Goal: Information Seeking & Learning: Learn about a topic

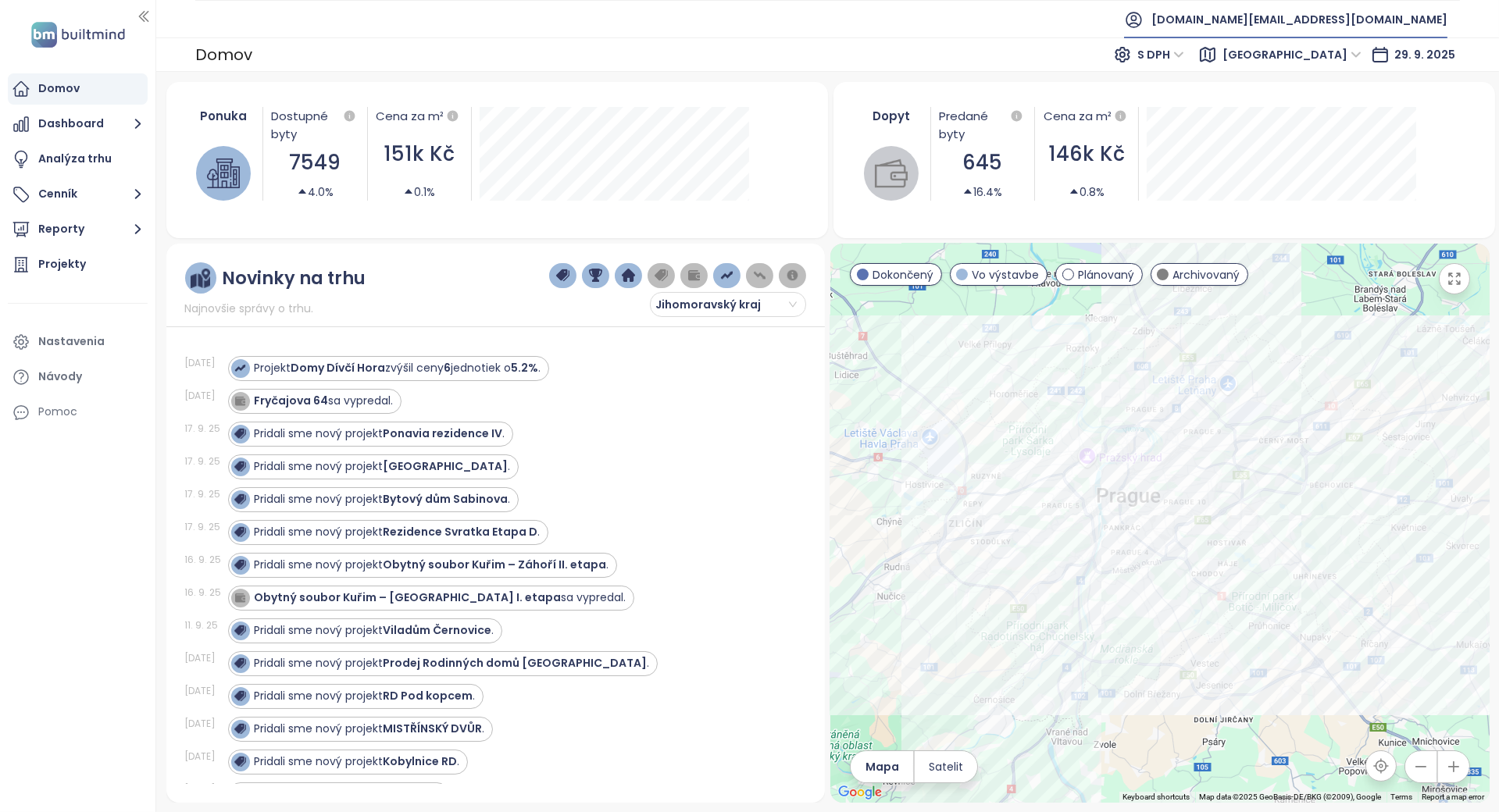
click at [1422, 6] on span "[DOMAIN_NAME][EMAIL_ADDRESS][DOMAIN_NAME]" at bounding box center [1299, 19] width 296 height 37
click at [1387, 53] on li "Odhlásiť sa" at bounding box center [1369, 62] width 151 height 31
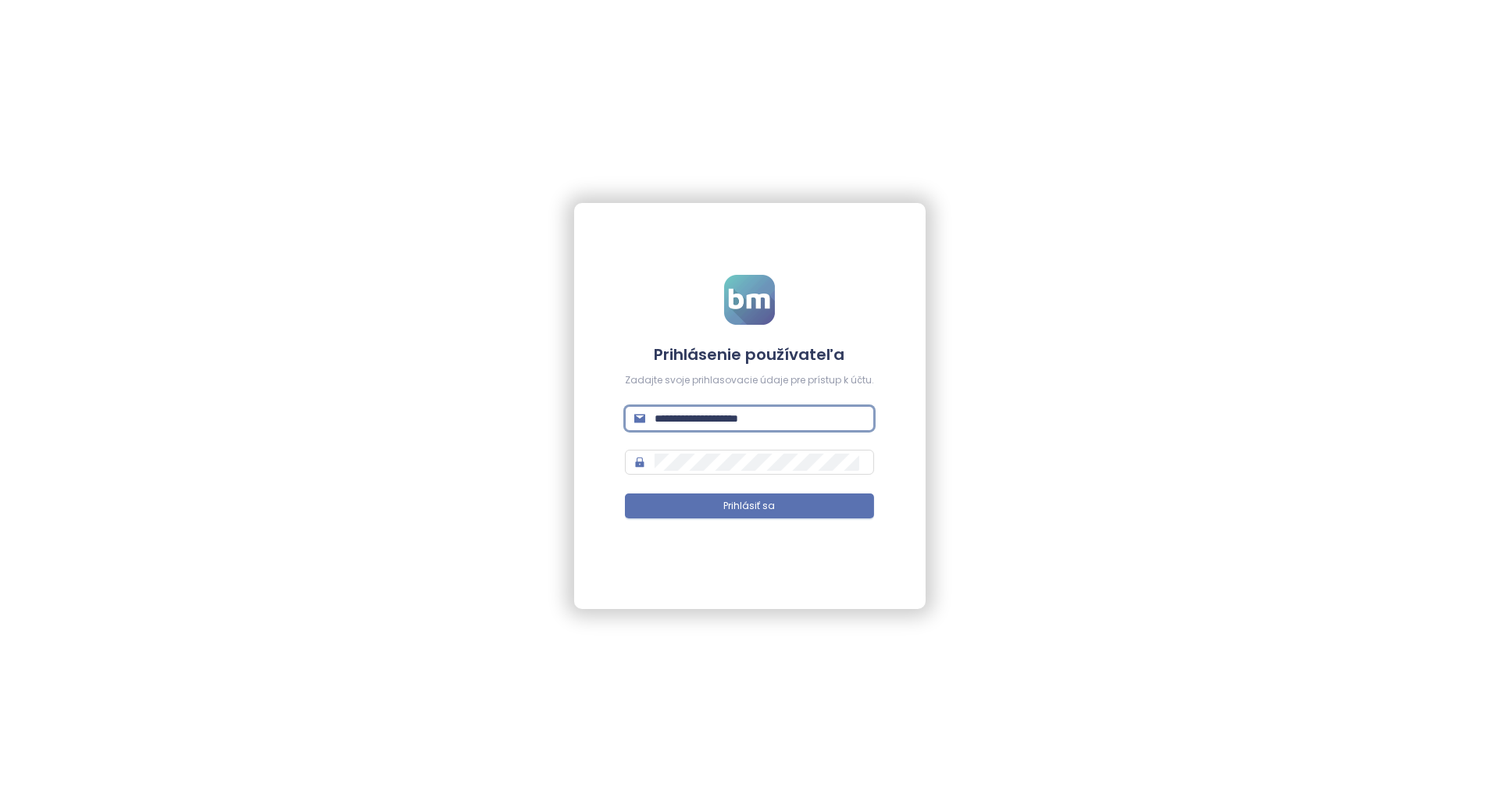
click at [718, 412] on input "**********" at bounding box center [760, 418] width 210 height 18
type input "**********"
click at [761, 500] on span "Prihlásiť sa" at bounding box center [750, 506] width 52 height 15
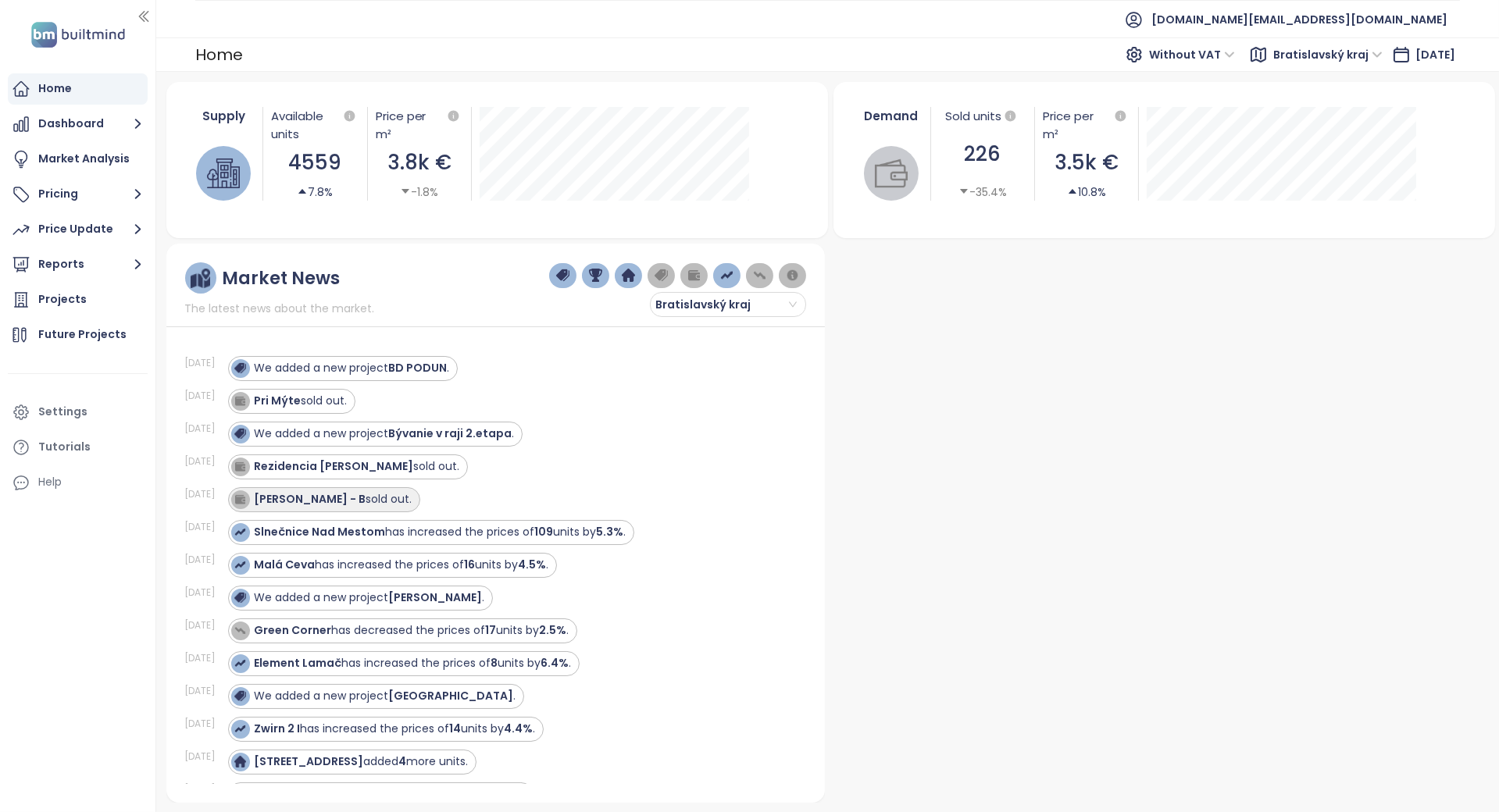
click at [360, 494] on div "[PERSON_NAME] - B sold out." at bounding box center [333, 499] width 158 height 17
click at [717, 303] on span "Bratislavský kraj" at bounding box center [726, 304] width 141 height 23
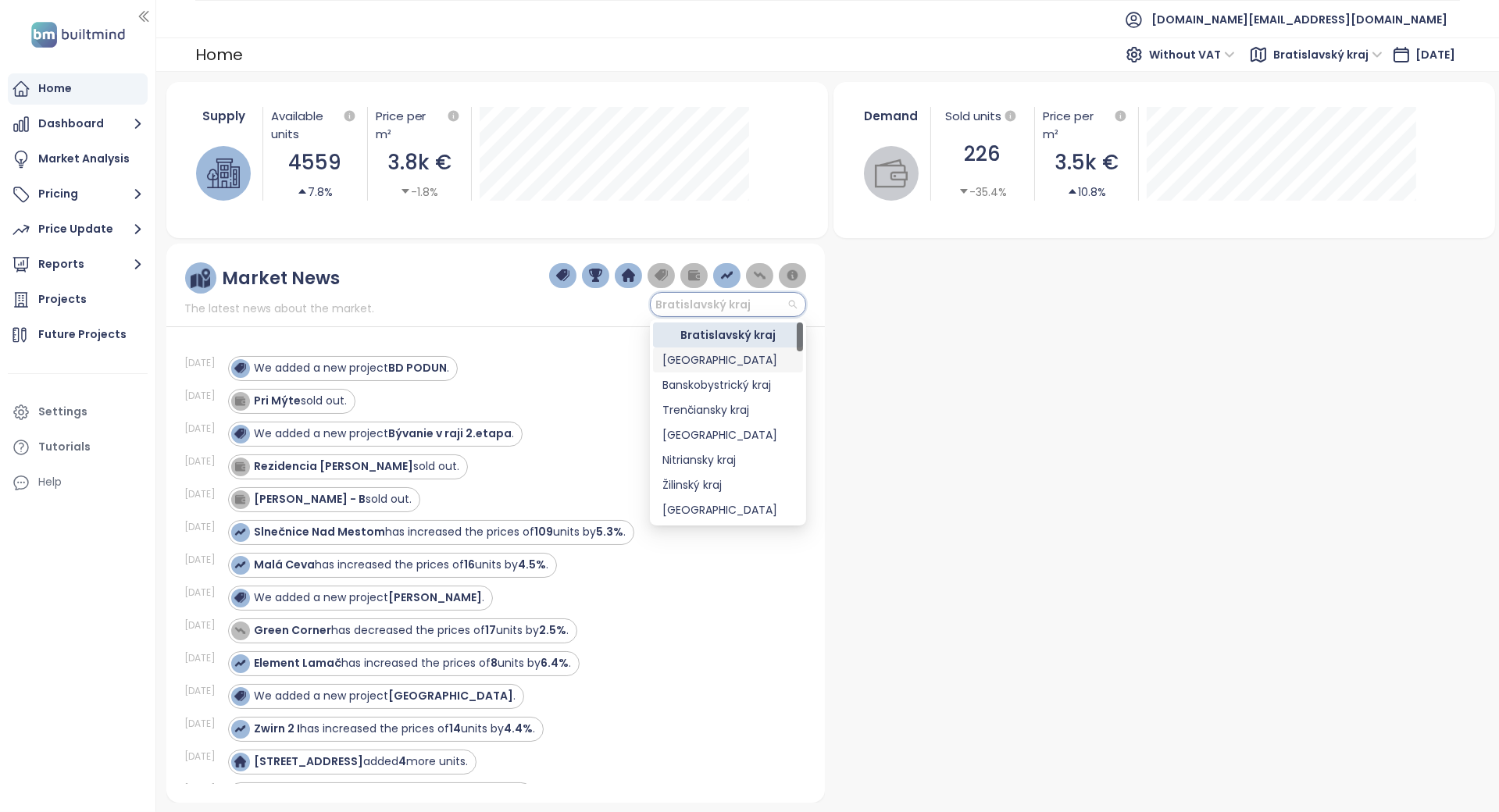
click at [720, 357] on div "[GEOGRAPHIC_DATA]" at bounding box center [728, 360] width 132 height 18
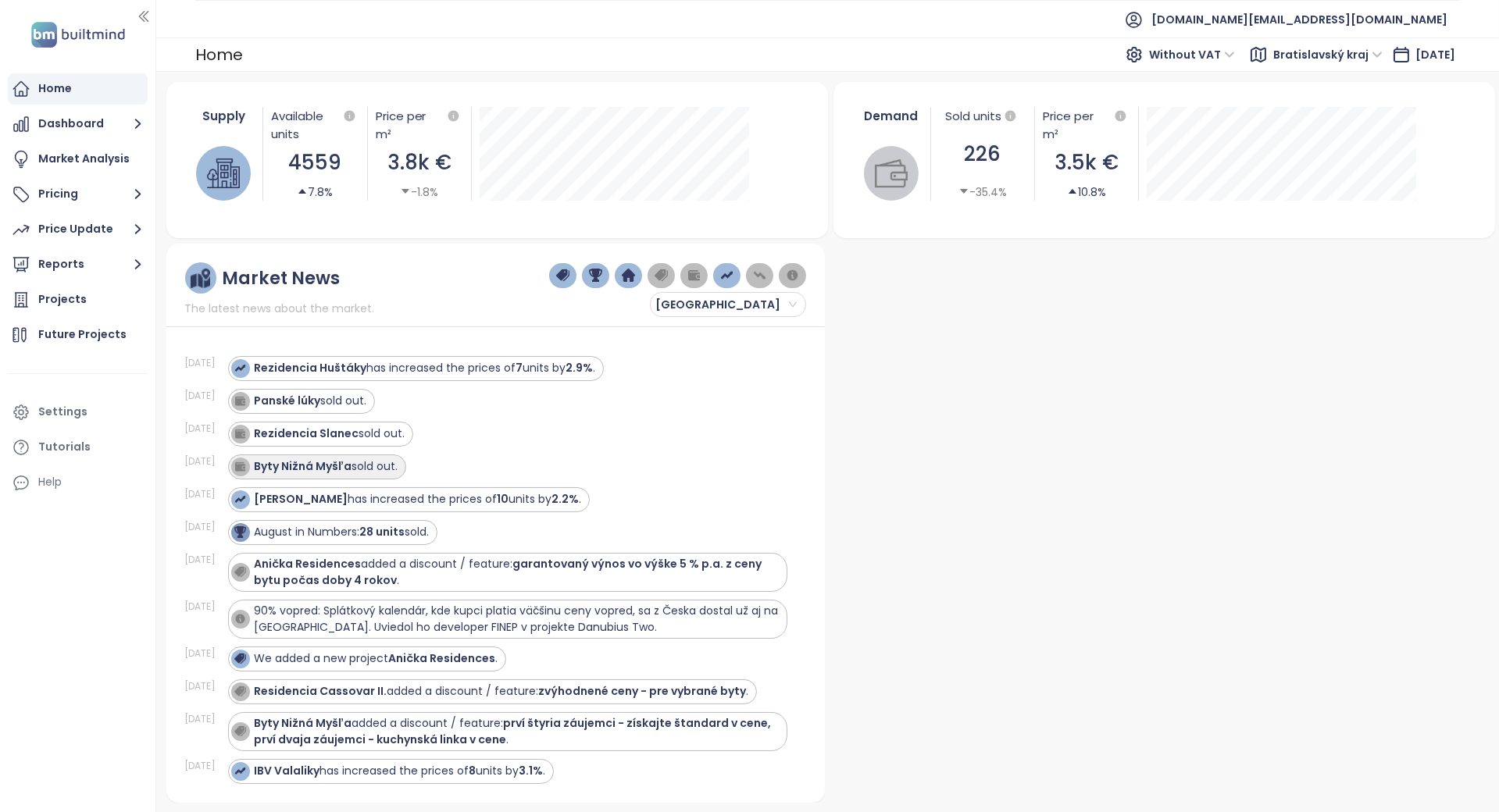
click at [368, 468] on div "Byty Nižná Myšľa sold out." at bounding box center [326, 466] width 144 height 17
click at [337, 462] on strong "Byty Nižná Myšľa" at bounding box center [303, 466] width 97 height 16
drag, startPoint x: 263, startPoint y: 461, endPoint x: 316, endPoint y: 469, distance: 53.6
click at [316, 469] on strong "Byty Nižná Myšľa" at bounding box center [303, 466] width 97 height 16
drag, startPoint x: 356, startPoint y: 469, endPoint x: 261, endPoint y: 472, distance: 95.0
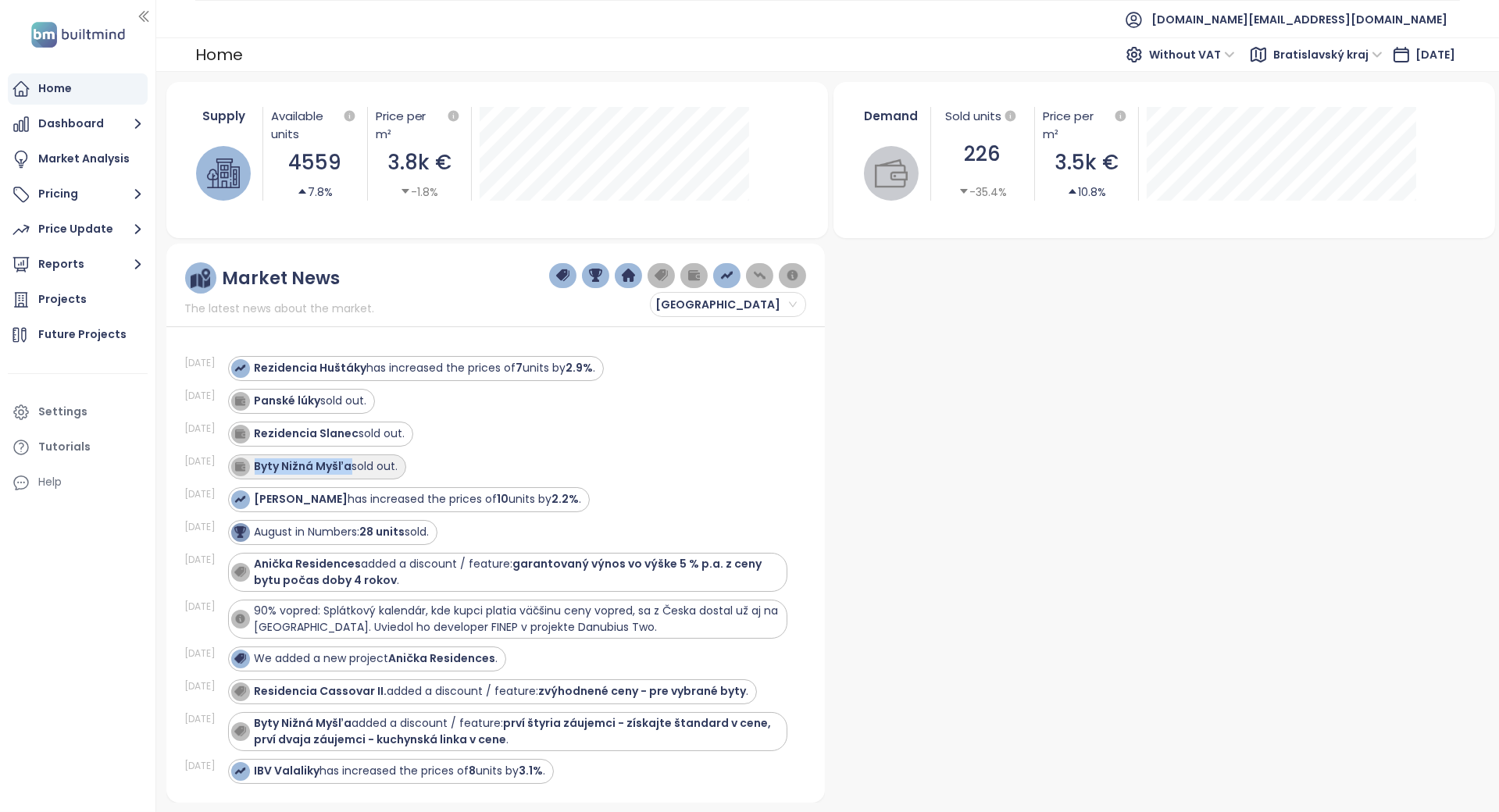
click at [261, 472] on div "Byty Nižná Myšľa sold out." at bounding box center [326, 466] width 144 height 17
copy strong "Byty Nižná Myšľa"
drag, startPoint x: 357, startPoint y: 437, endPoint x: 258, endPoint y: 439, distance: 99.0
click at [258, 439] on div "Rezidencia Slanec sold out." at bounding box center [329, 433] width 151 height 17
copy strong "Rezidencia Slanec"
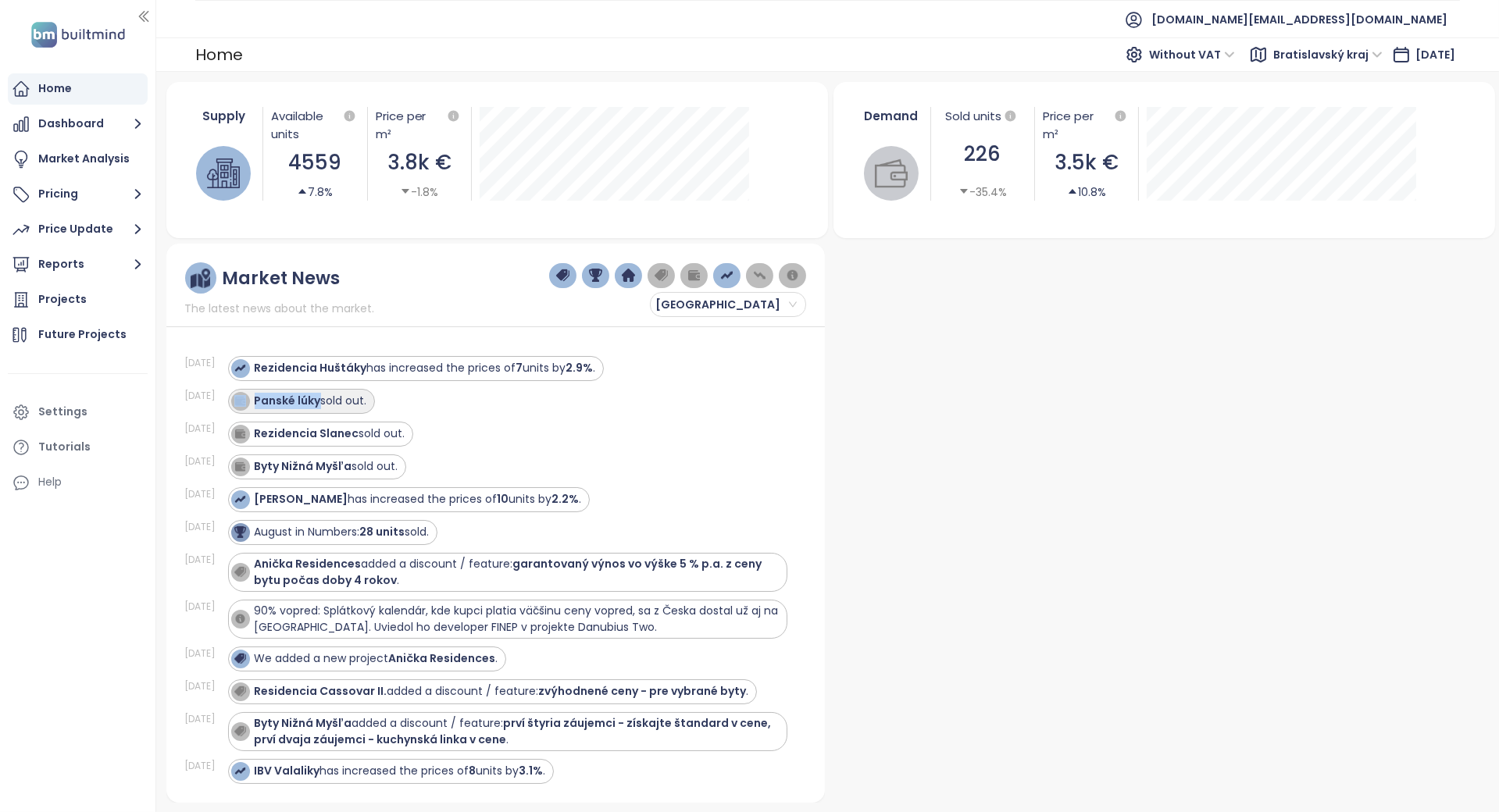
drag, startPoint x: 325, startPoint y: 404, endPoint x: 246, endPoint y: 401, distance: 79.1
click at [246, 401] on div "Panské lúky sold out." at bounding box center [299, 402] width 136 height 19
copy div "Panské lúky"
click at [428, 398] on div "Panské lúky sold out." at bounding box center [508, 401] width 560 height 25
click at [697, 312] on span "[GEOGRAPHIC_DATA]" at bounding box center [726, 304] width 141 height 23
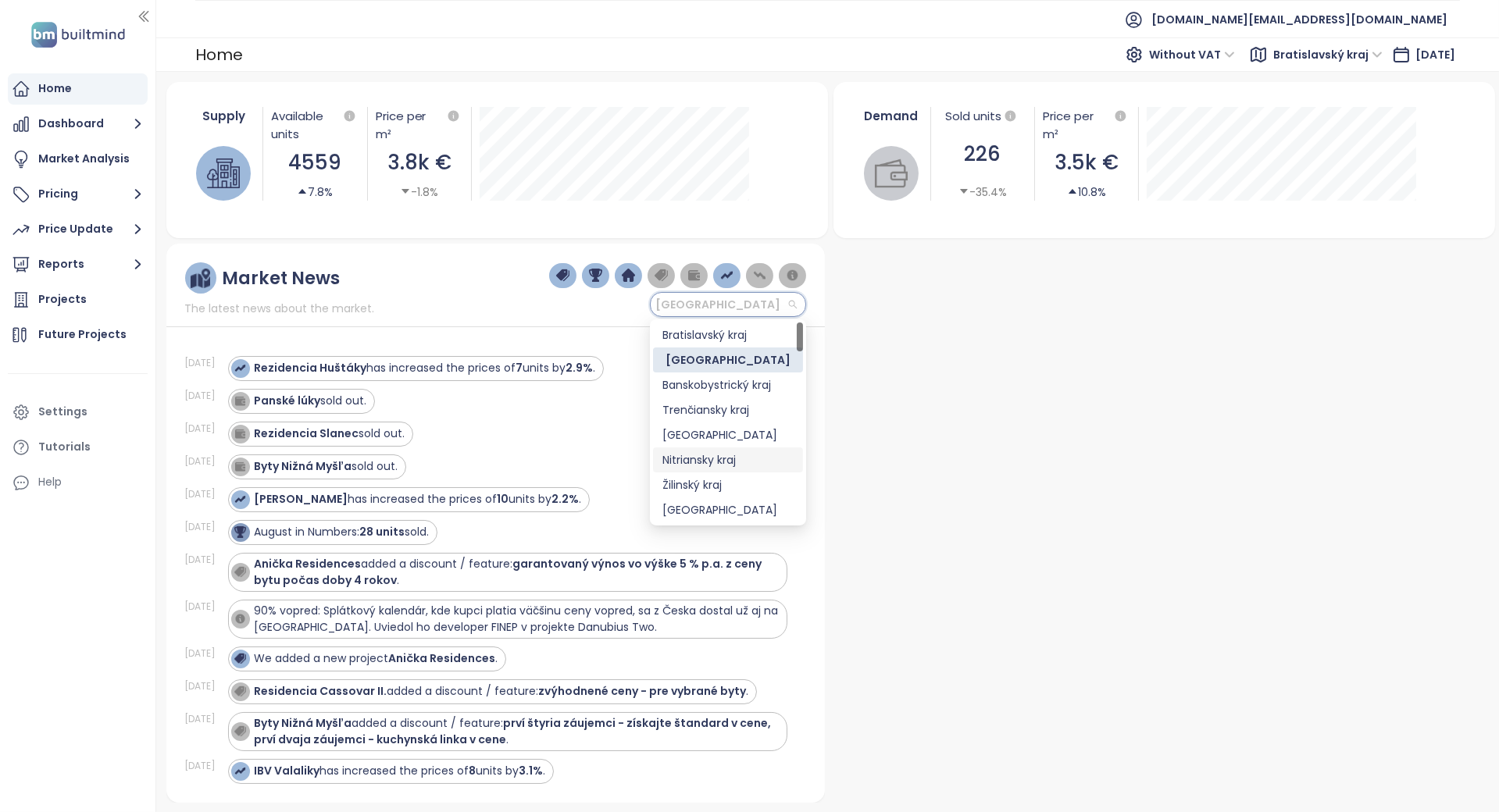
click at [716, 457] on div "Nitriansky kraj" at bounding box center [728, 460] width 132 height 18
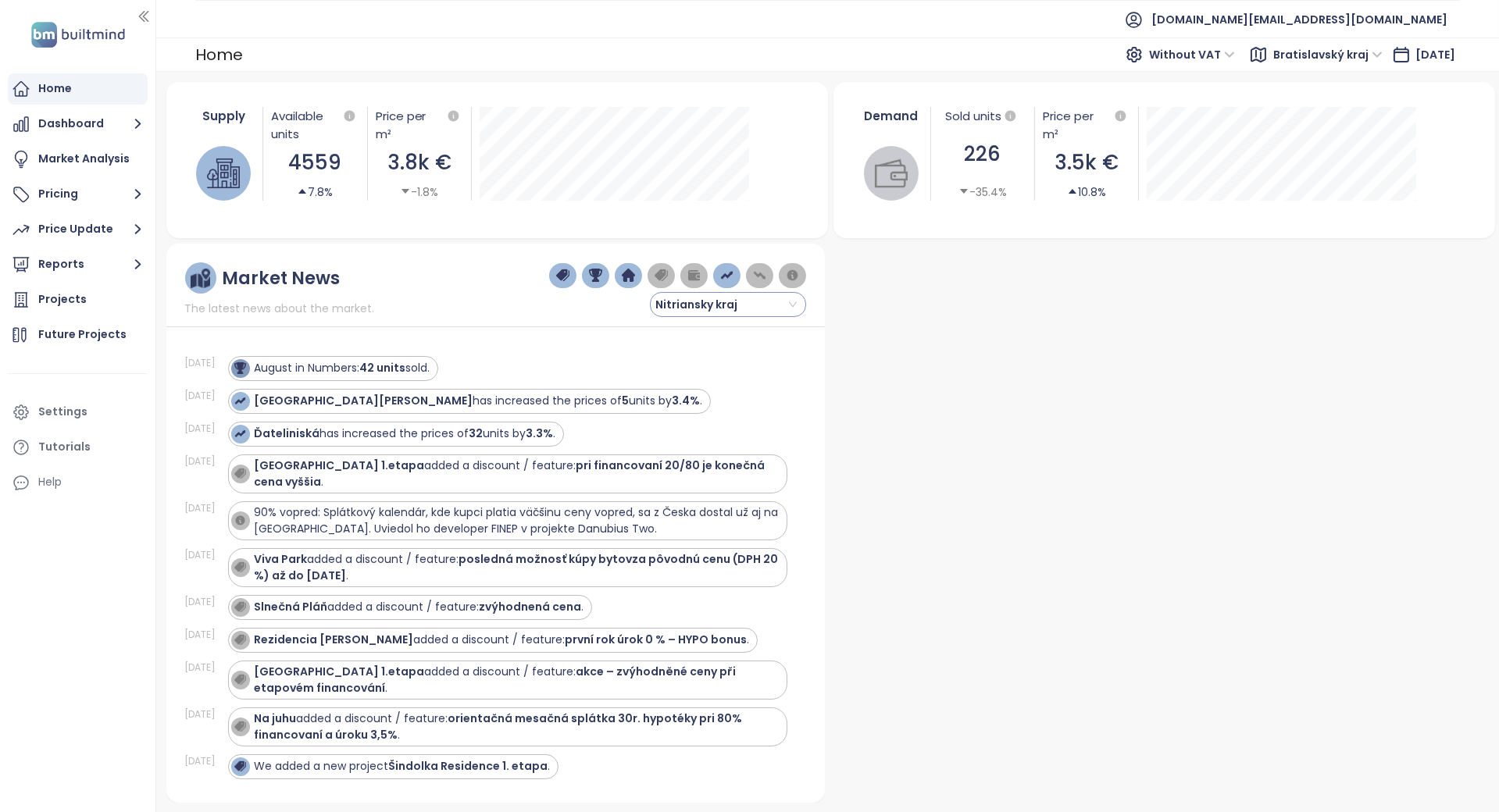
click at [675, 302] on span "Nitriansky kraj" at bounding box center [726, 304] width 141 height 23
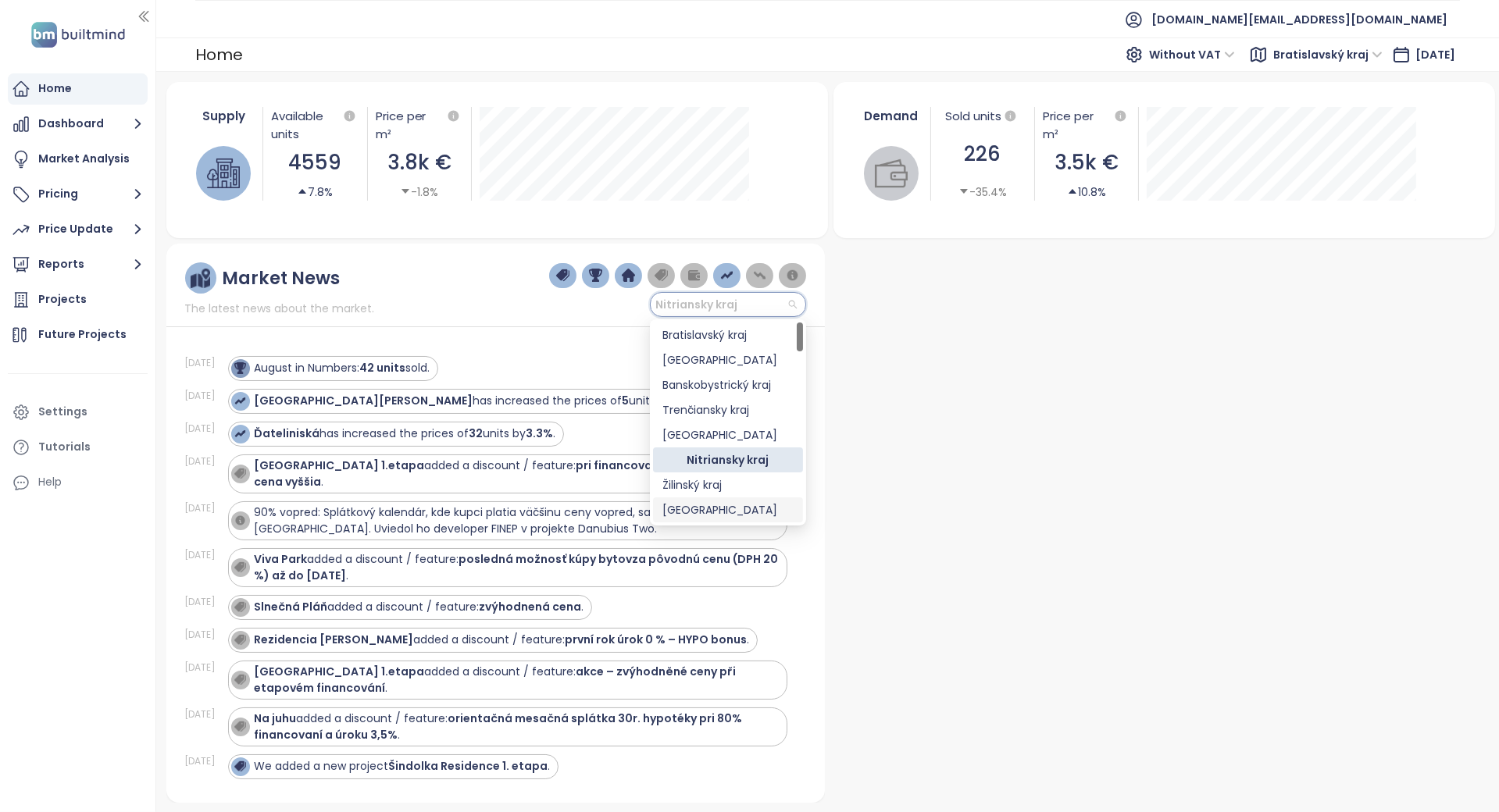
click at [710, 505] on div "[GEOGRAPHIC_DATA]" at bounding box center [728, 510] width 132 height 18
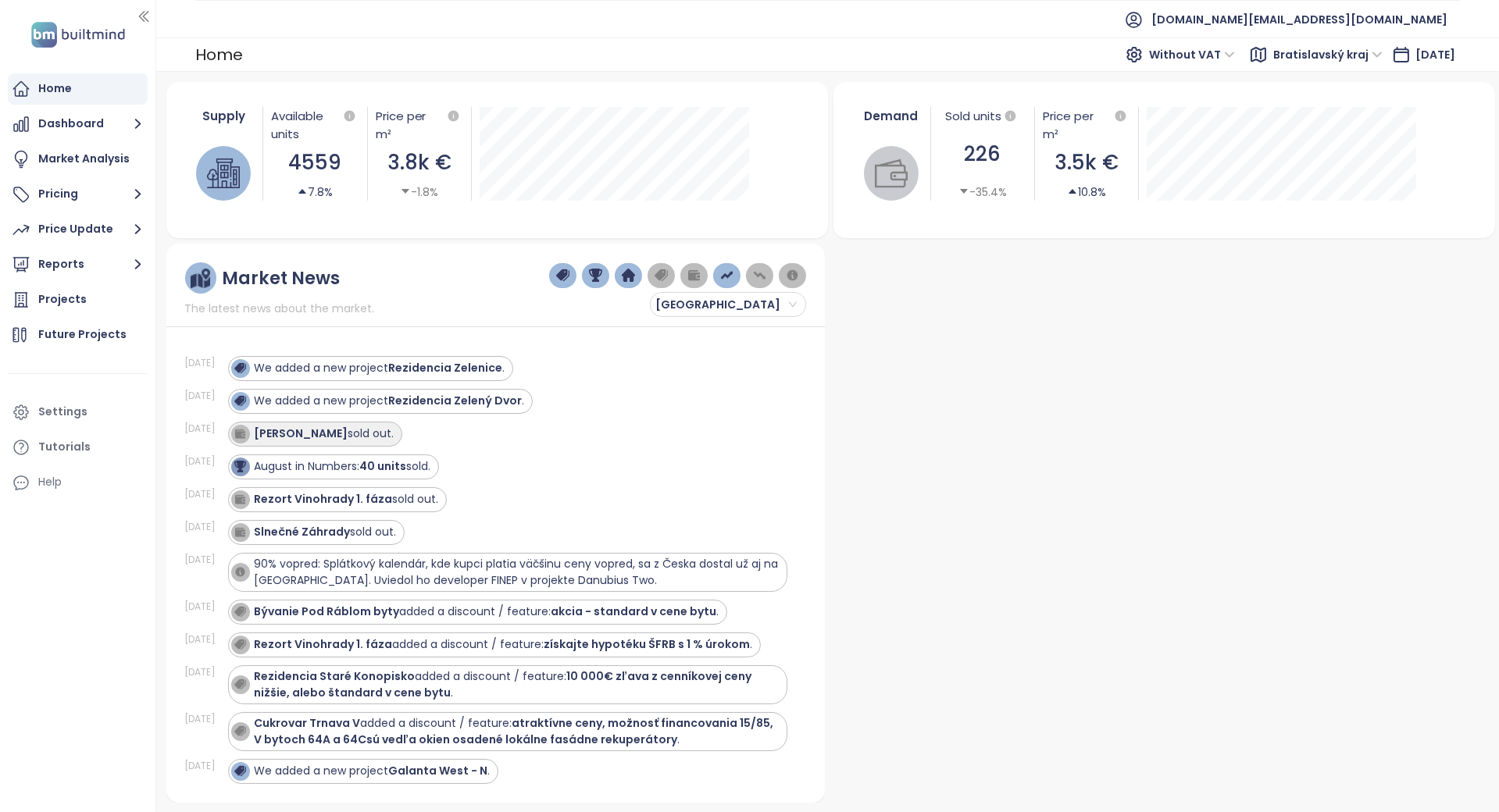
click at [360, 438] on div "[PERSON_NAME] sold out." at bounding box center [324, 433] width 140 height 17
drag, startPoint x: 326, startPoint y: 434, endPoint x: 260, endPoint y: 433, distance: 66.0
click at [260, 433] on div "[PERSON_NAME] sold out." at bounding box center [324, 433] width 140 height 17
copy div "[PERSON_NAME]"
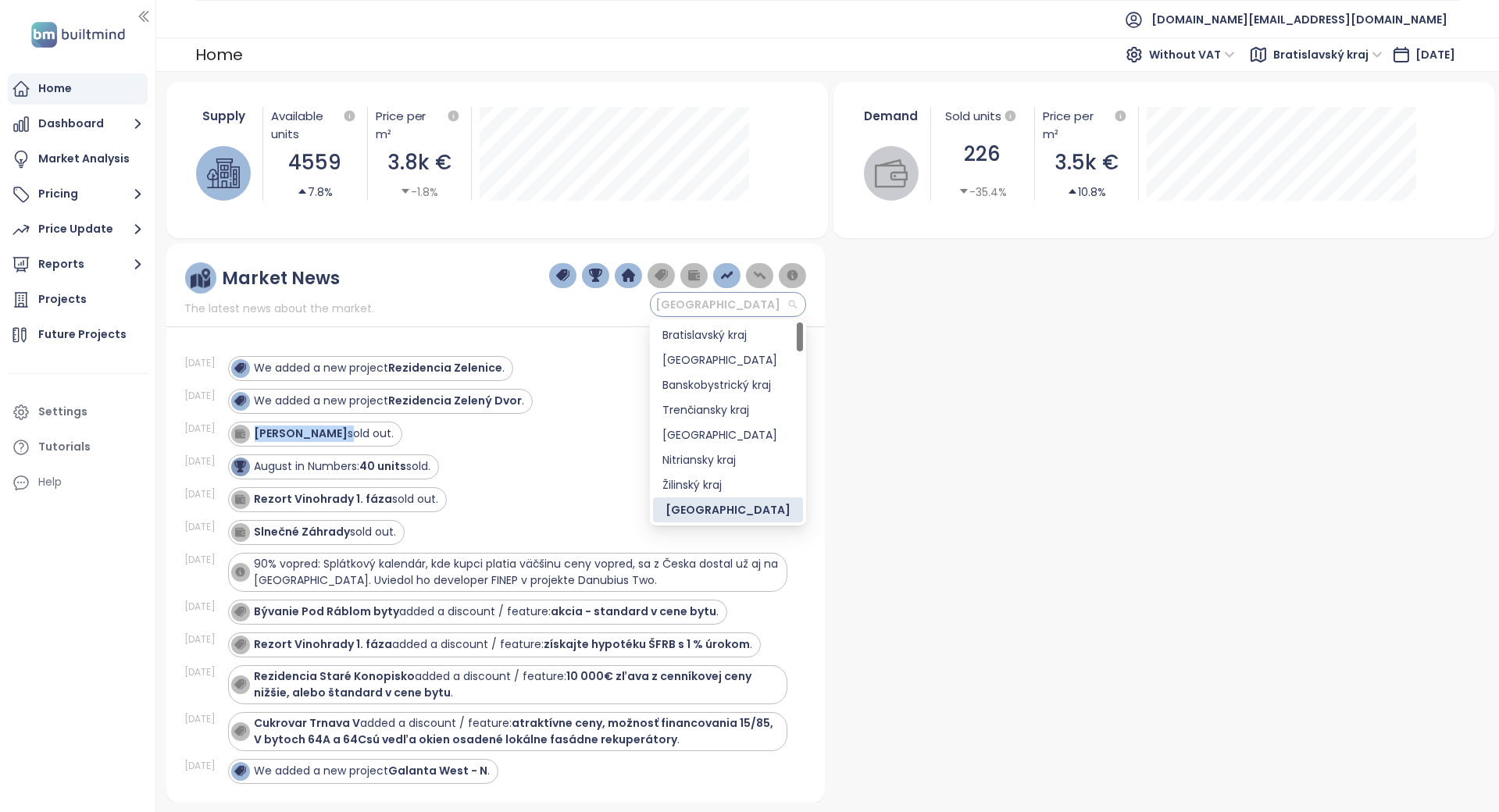
click at [734, 300] on span "[GEOGRAPHIC_DATA]" at bounding box center [726, 304] width 141 height 23
click at [415, 291] on div "Market News The latest news about the market. [GEOGRAPHIC_DATA]" at bounding box center [495, 289] width 621 height 55
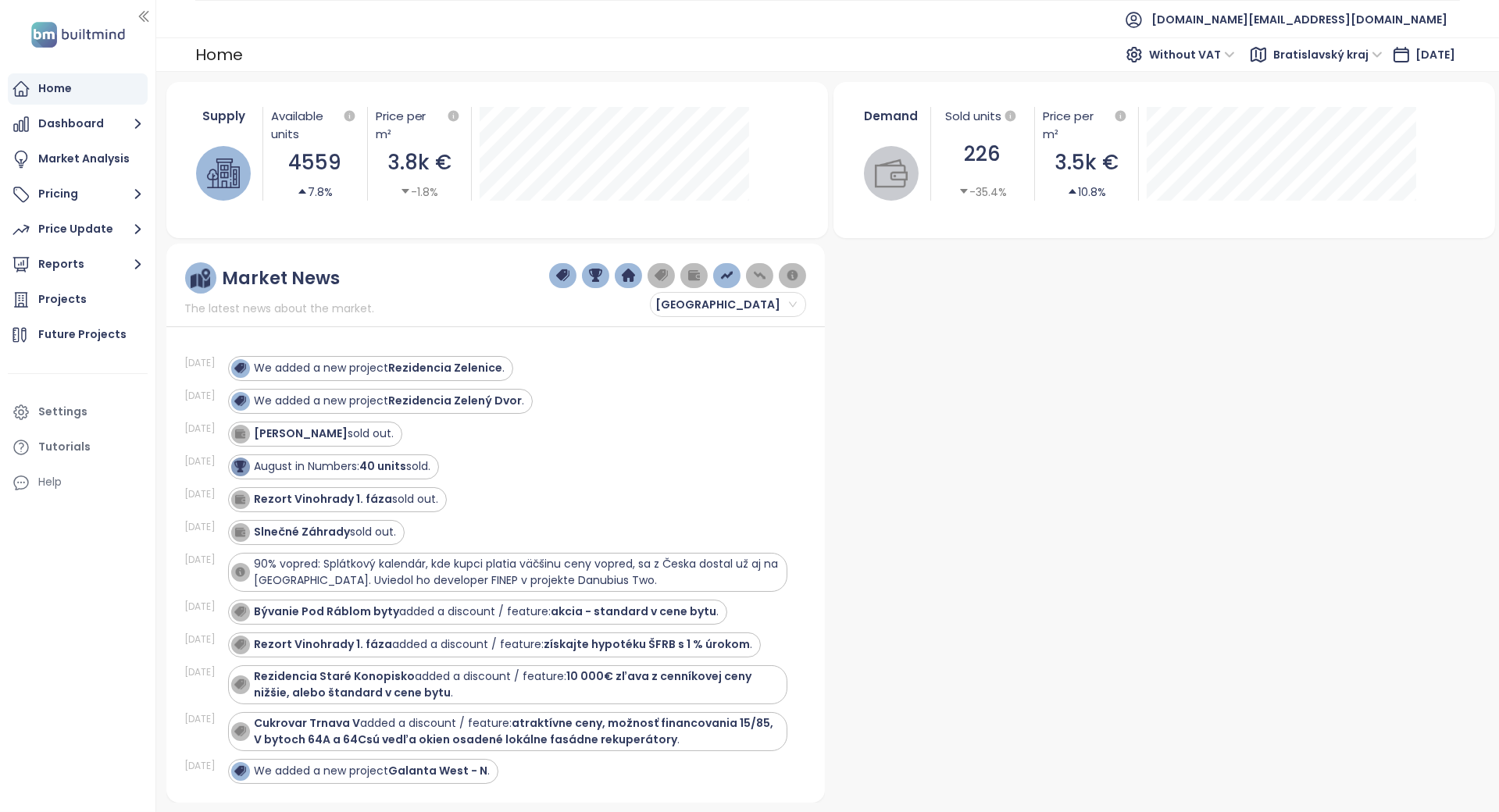
click at [987, 417] on div at bounding box center [1160, 524] width 659 height 559
